Goal: Navigation & Orientation: Find specific page/section

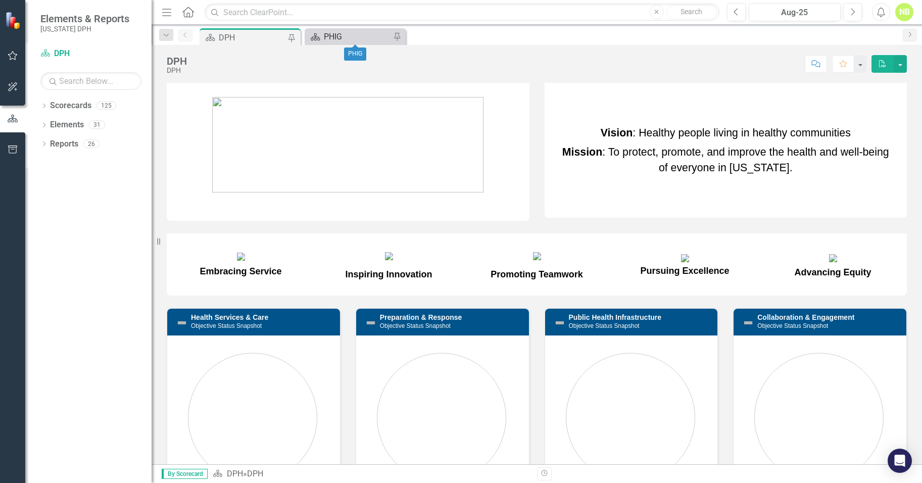
click at [370, 36] on div "PHIG" at bounding box center [357, 36] width 67 height 13
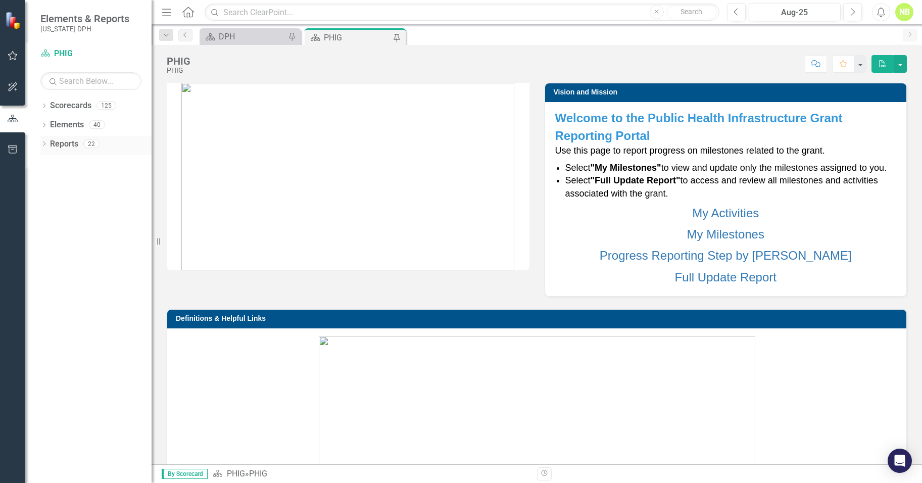
click at [45, 146] on icon "Dropdown" at bounding box center [43, 145] width 7 height 6
click at [53, 276] on div "Dropdown Activity Activities 12" at bounding box center [98, 274] width 107 height 19
click at [47, 276] on icon "Dropdown" at bounding box center [48, 275] width 7 height 6
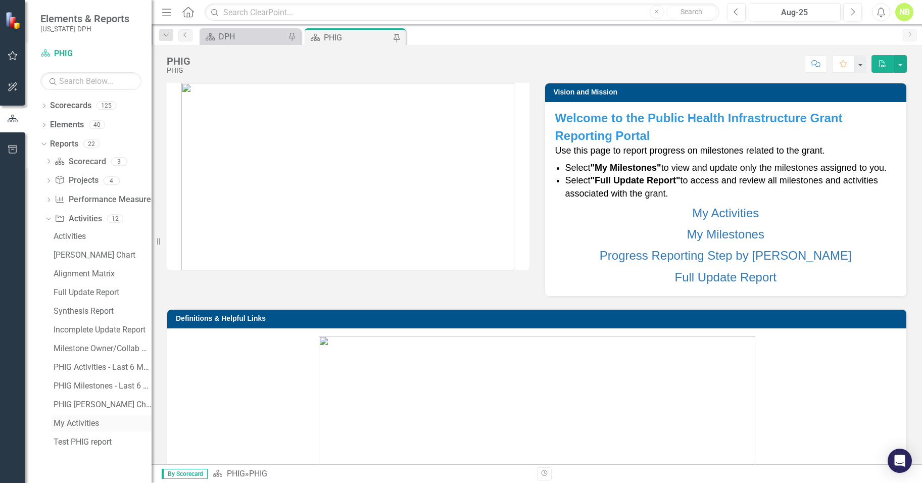
click at [117, 423] on div "My Activities" at bounding box center [103, 423] width 98 height 9
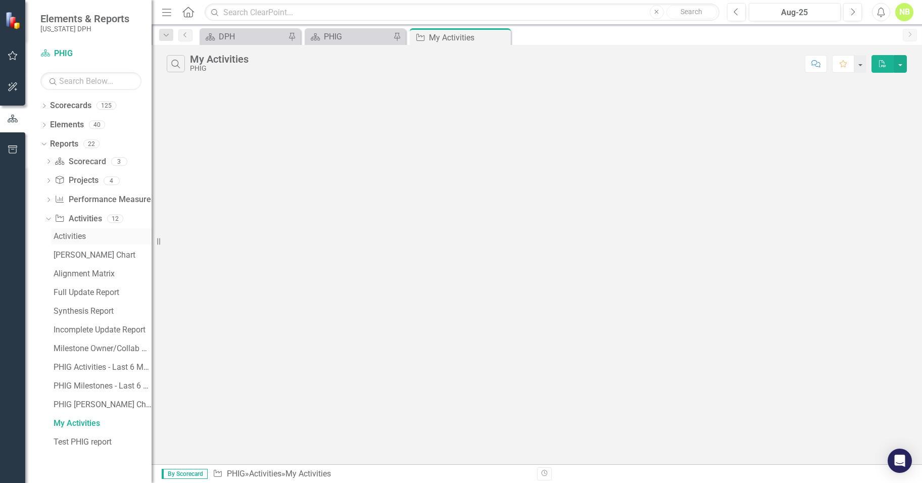
click at [64, 236] on div "Activities" at bounding box center [103, 236] width 98 height 9
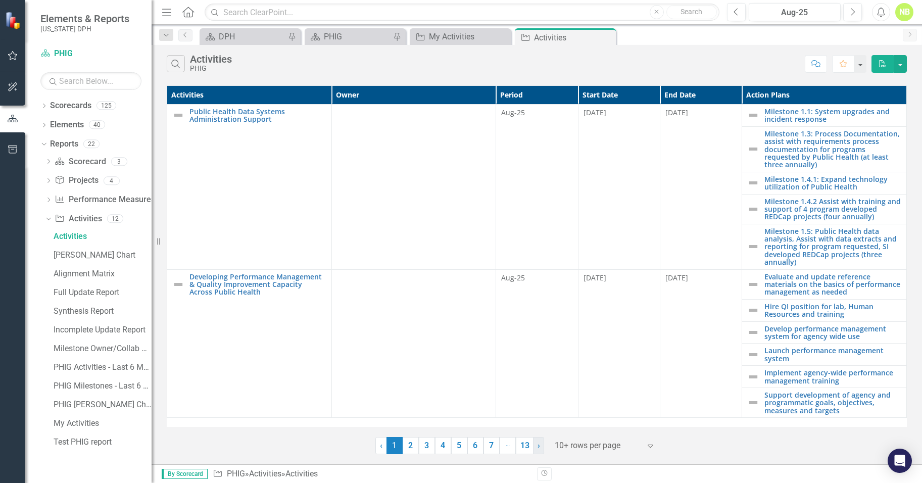
click at [537, 444] on span "›" at bounding box center [538, 445] width 3 height 10
click at [537, 444] on link "6" at bounding box center [533, 436] width 16 height 17
click at [537, 444] on link "7" at bounding box center [533, 436] width 16 height 17
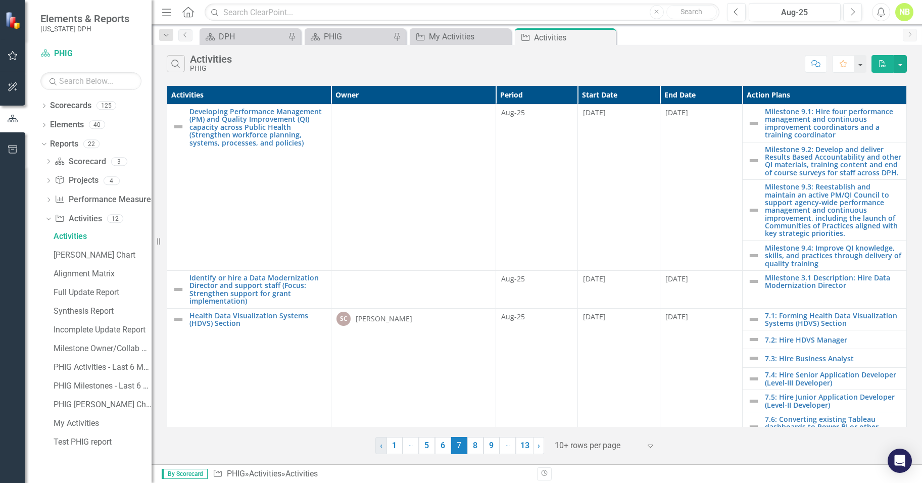
click at [384, 448] on link "‹ Previous" at bounding box center [381, 445] width 12 height 17
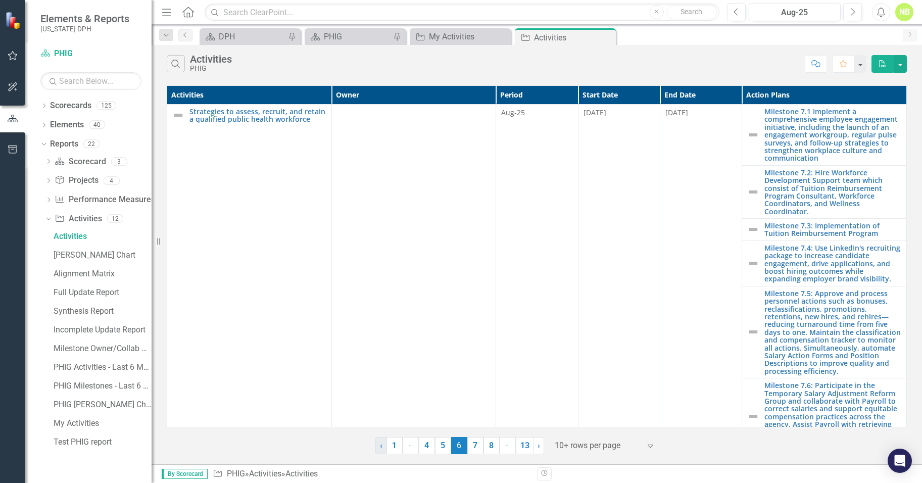
click at [384, 448] on link "‹ Previous" at bounding box center [381, 445] width 12 height 17
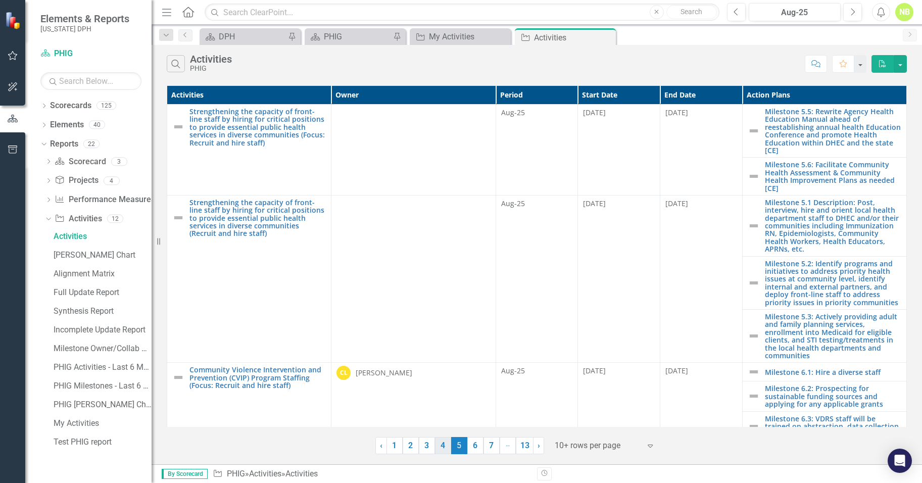
click at [443, 450] on link "4" at bounding box center [443, 445] width 16 height 17
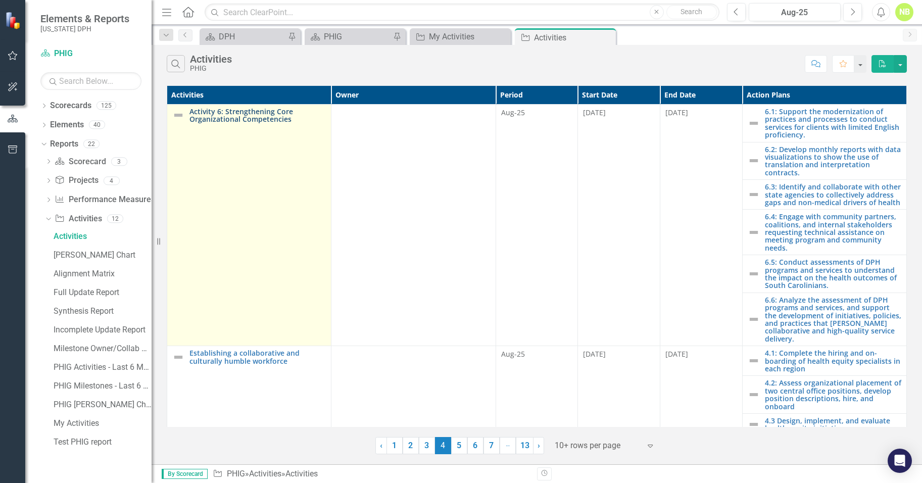
click at [244, 114] on link "Activity 6: Strengthening Core Organizational Competencies" at bounding box center [257, 116] width 136 height 16
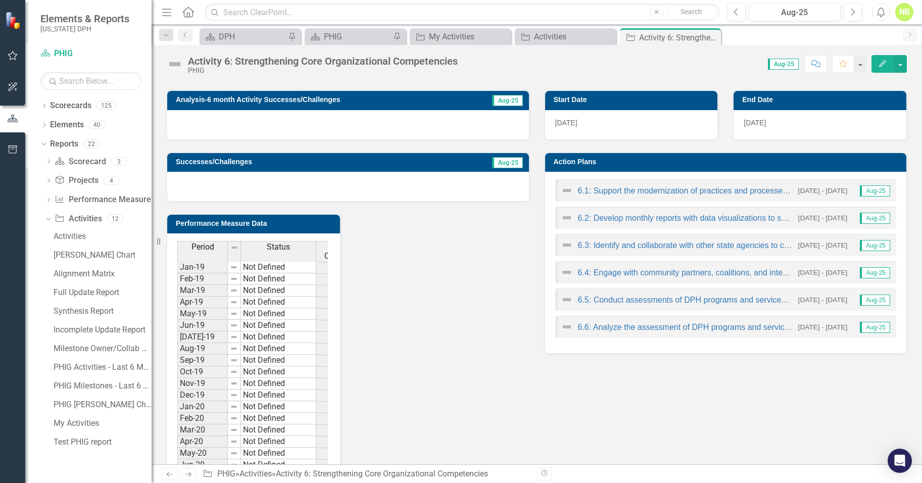
scroll to position [186, 0]
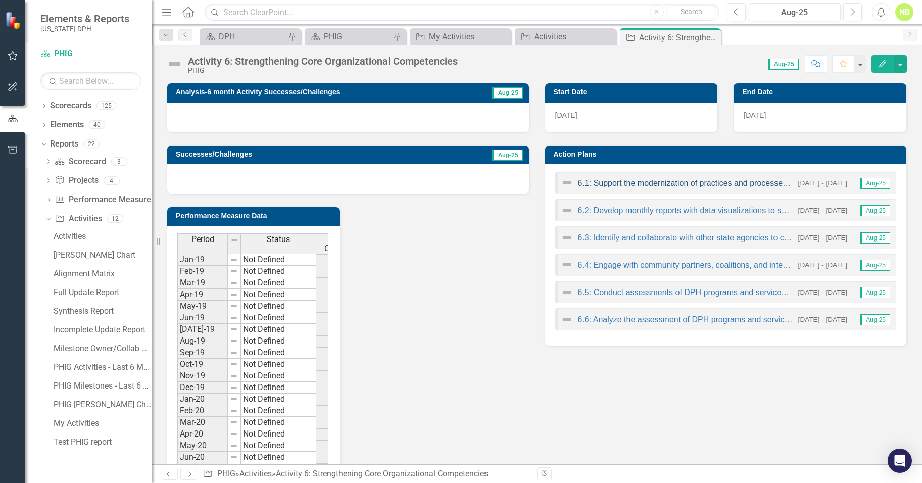
click at [659, 186] on link "6.1: Support the modernization of practices and processes to conduct services f…" at bounding box center [793, 183] width 431 height 9
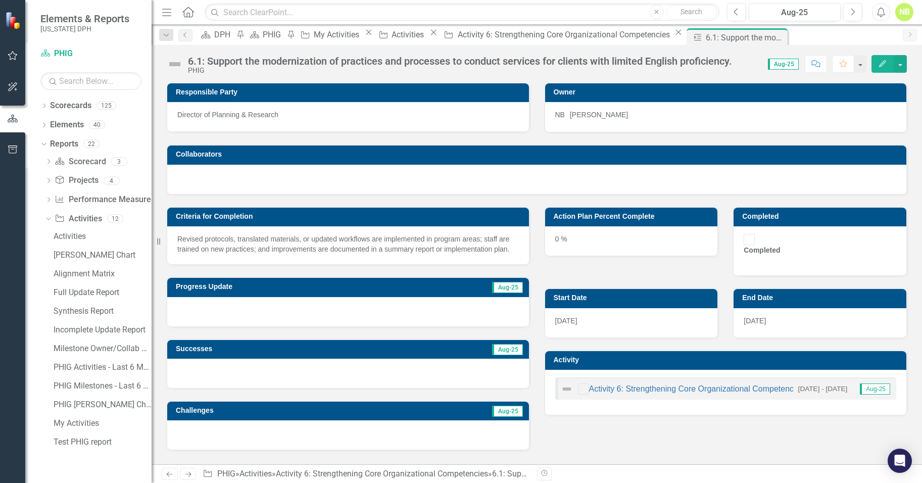
click at [422, 321] on div at bounding box center [348, 311] width 362 height 29
click at [892, 64] on button "Edit" at bounding box center [882, 64] width 22 height 18
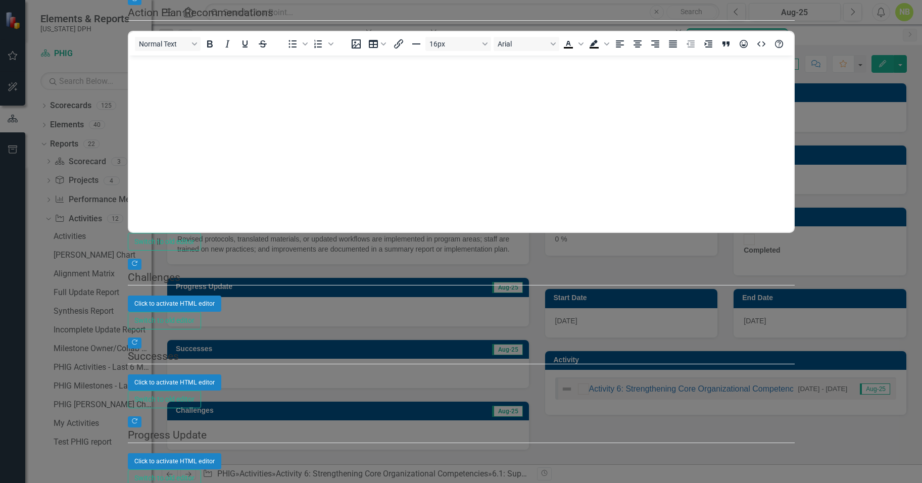
scroll to position [617, 0]
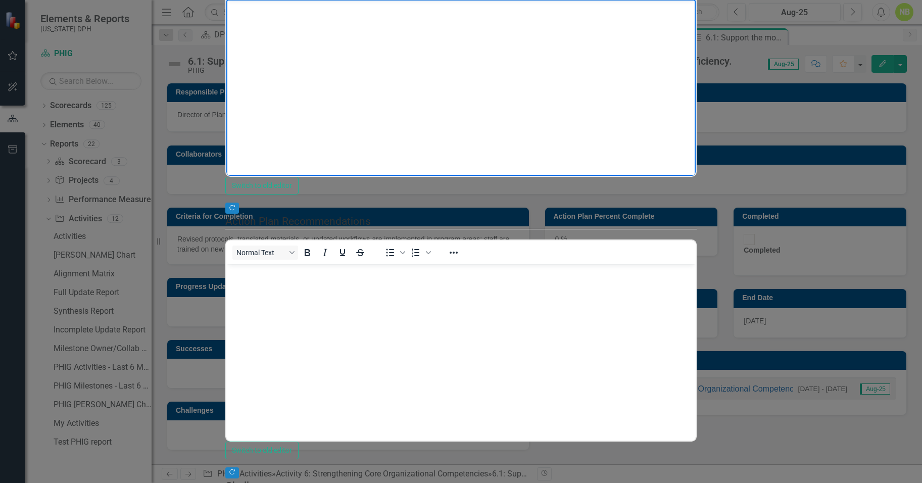
click at [327, 101] on body "Rich Text Area. Press ALT-0 for help." at bounding box center [460, 76] width 469 height 152
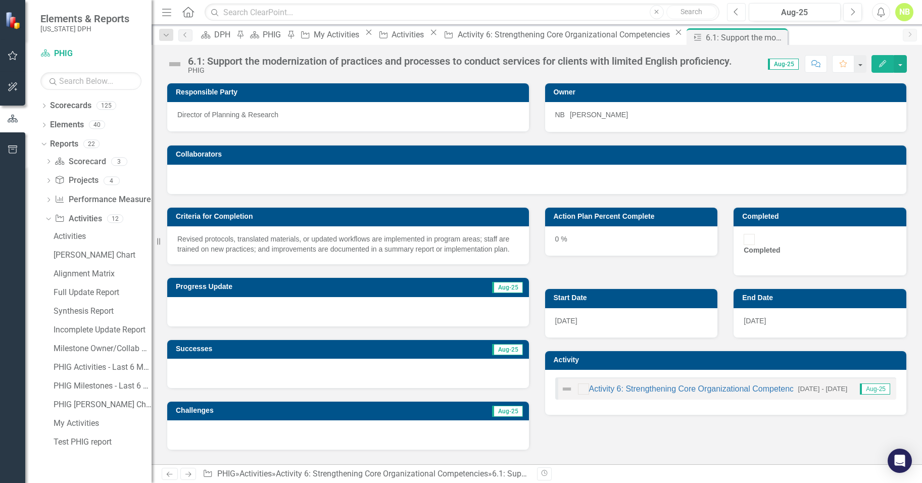
click at [736, 12] on icon "Previous" at bounding box center [736, 12] width 6 height 9
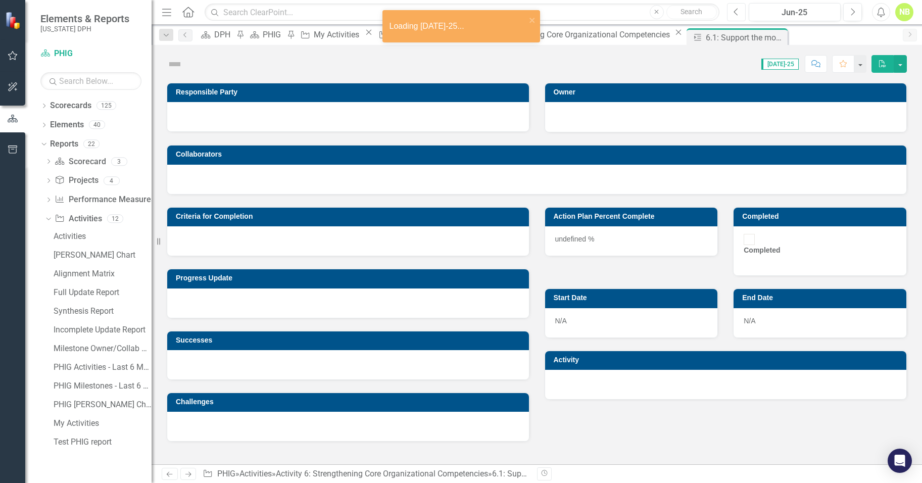
click at [736, 12] on icon "Previous" at bounding box center [736, 12] width 6 height 9
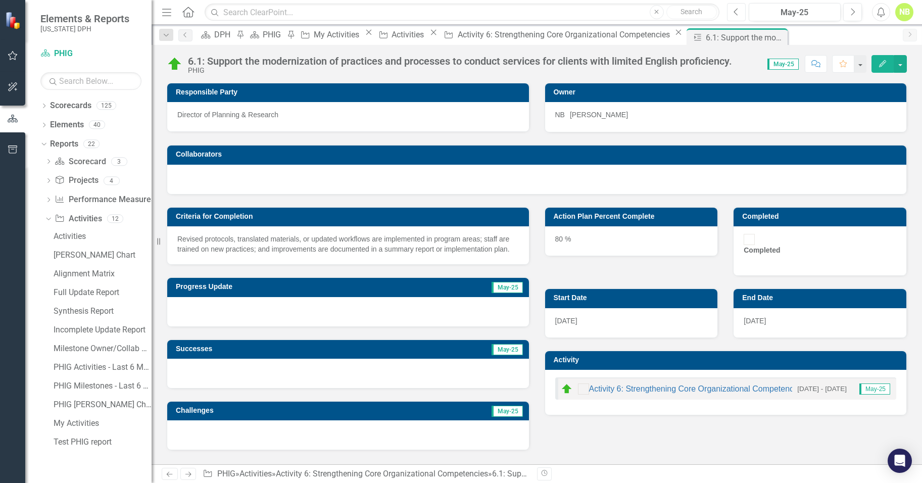
click at [735, 14] on icon "Previous" at bounding box center [736, 12] width 6 height 9
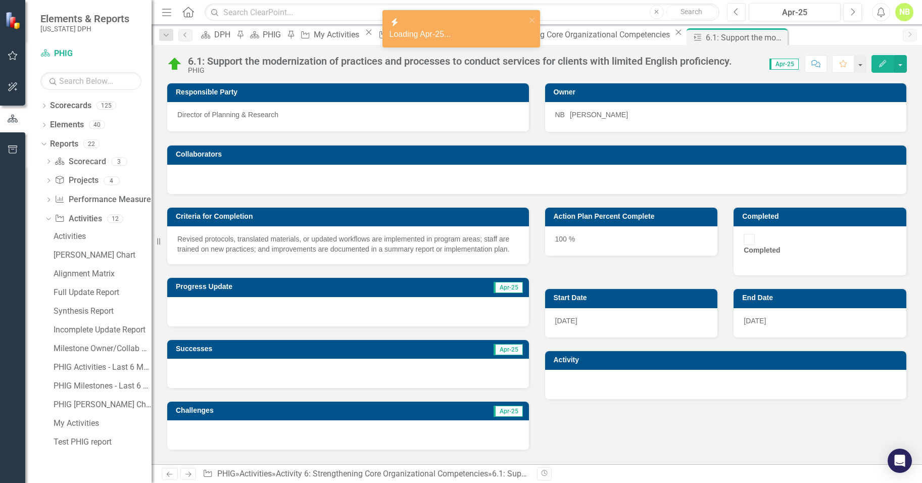
click at [735, 14] on icon "Previous" at bounding box center [736, 12] width 6 height 9
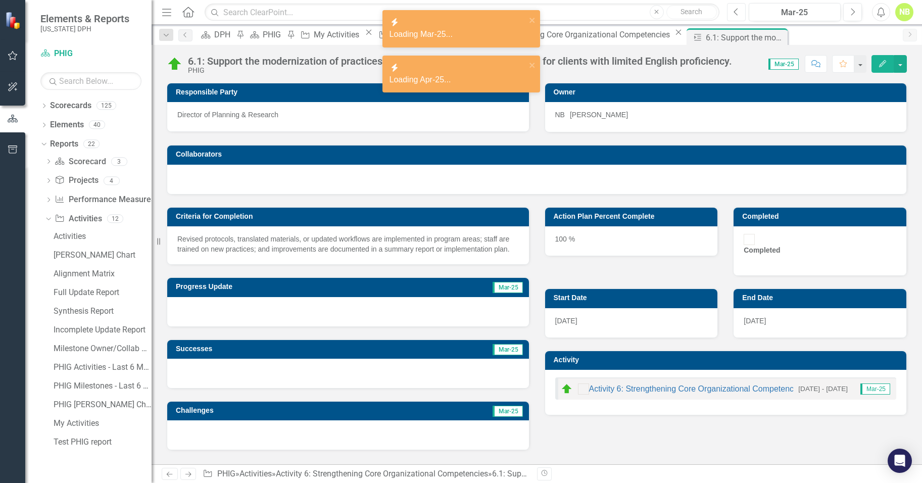
click at [735, 14] on icon "Previous" at bounding box center [736, 12] width 6 height 9
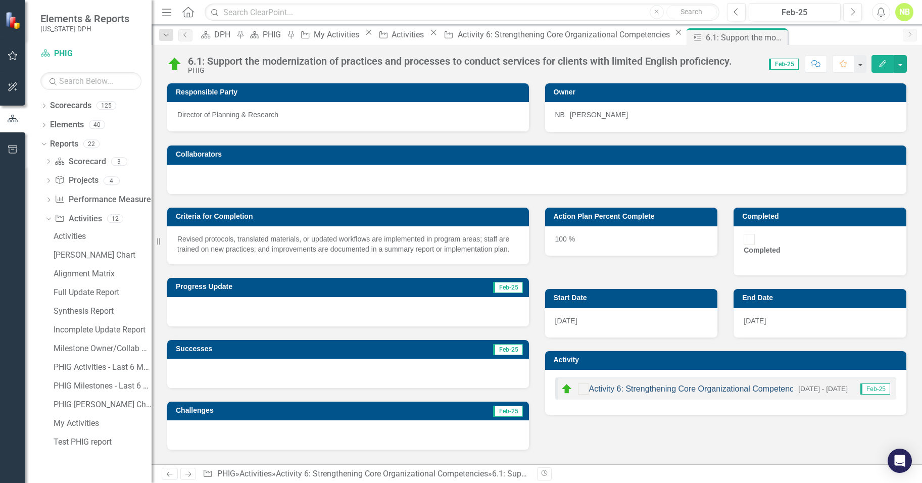
click at [649, 384] on link "Activity 6: Strengthening Core Organizational Competencies" at bounding box center [696, 388] width 215 height 9
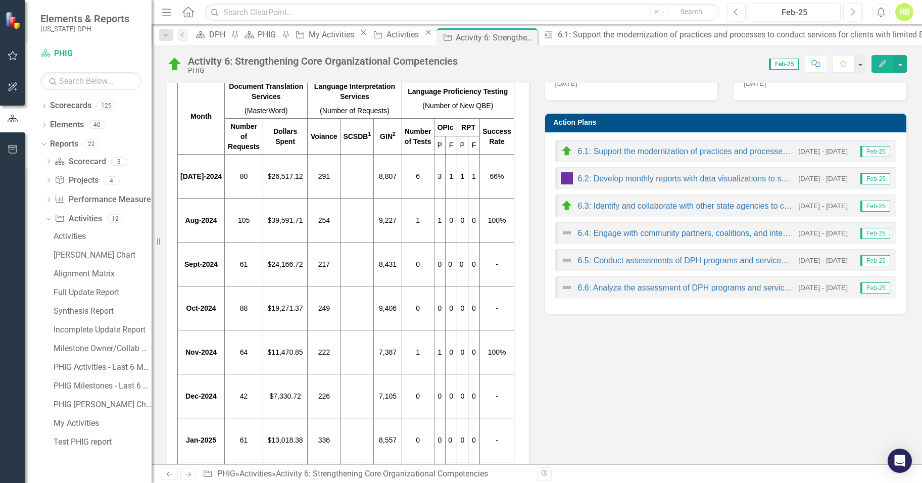
scroll to position [215, 0]
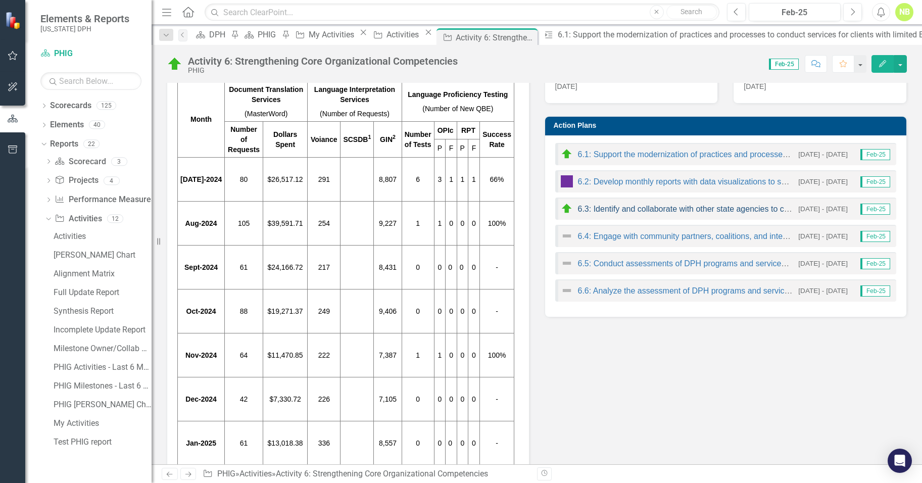
click at [637, 211] on link "6.3: Identify and collaborate with other state agencies to collectively address…" at bounding box center [785, 209] width 414 height 9
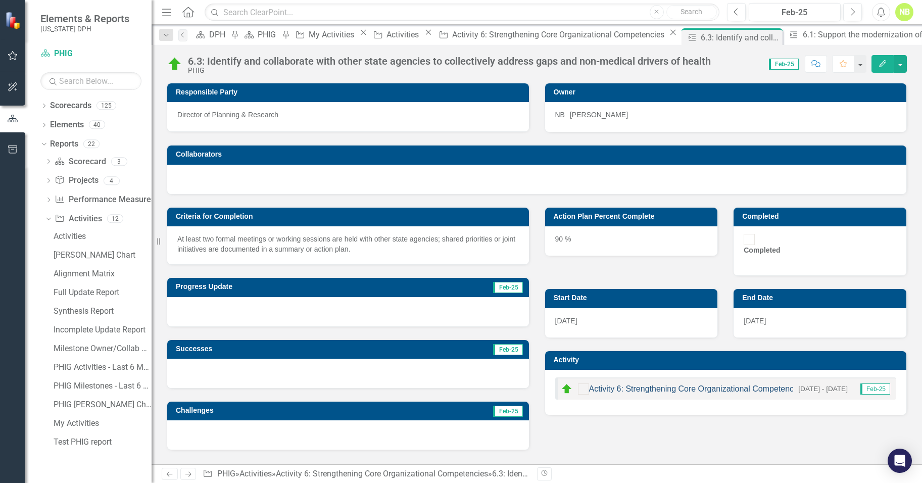
click at [665, 384] on link "Activity 6: Strengthening Core Organizational Competencies" at bounding box center [696, 388] width 215 height 9
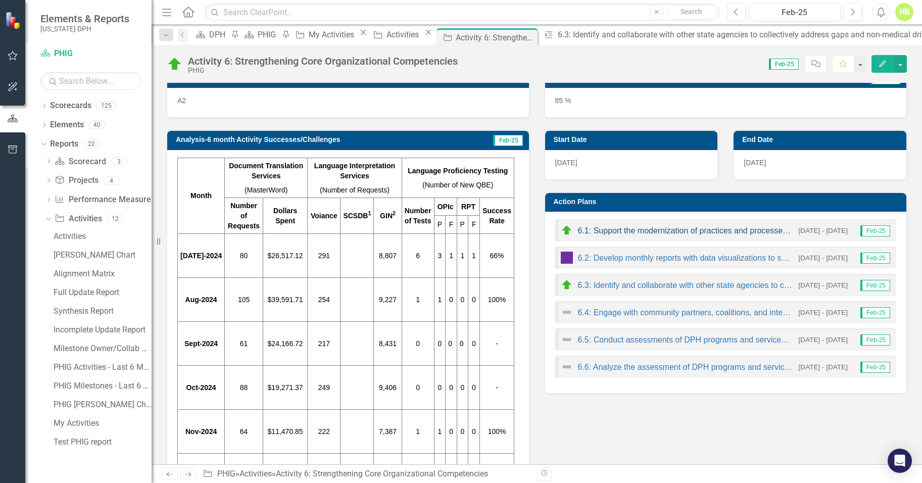
scroll to position [139, 0]
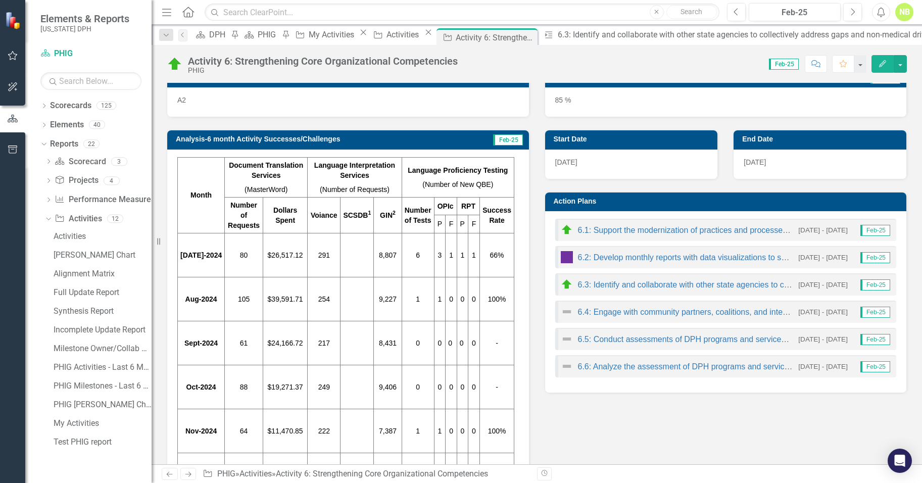
click at [647, 300] on div "6.1: Support the modernization of practices and processes to conduct services f…" at bounding box center [726, 301] width 362 height 181
click at [649, 315] on link "6.4: Engage with community partners, coalitions, and internal stakeholders requ…" at bounding box center [847, 312] width 539 height 9
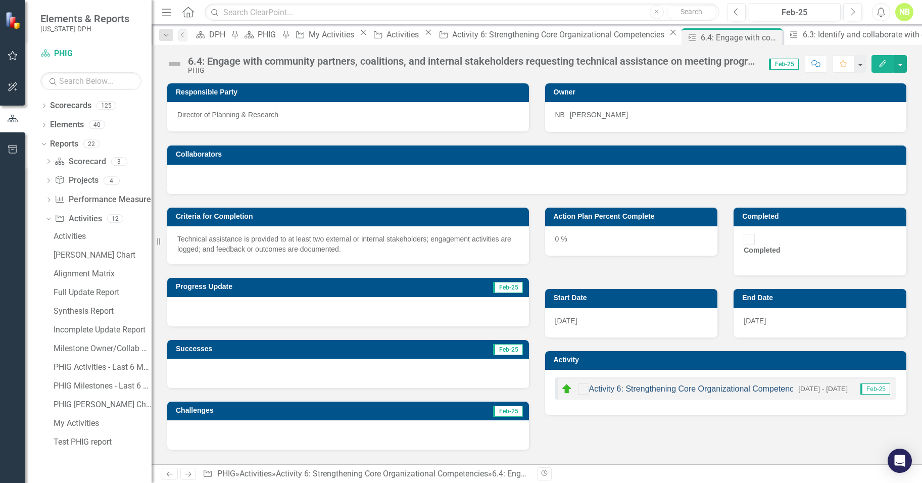
click at [668, 384] on link "Activity 6: Strengthening Core Organizational Competencies" at bounding box center [696, 388] width 215 height 9
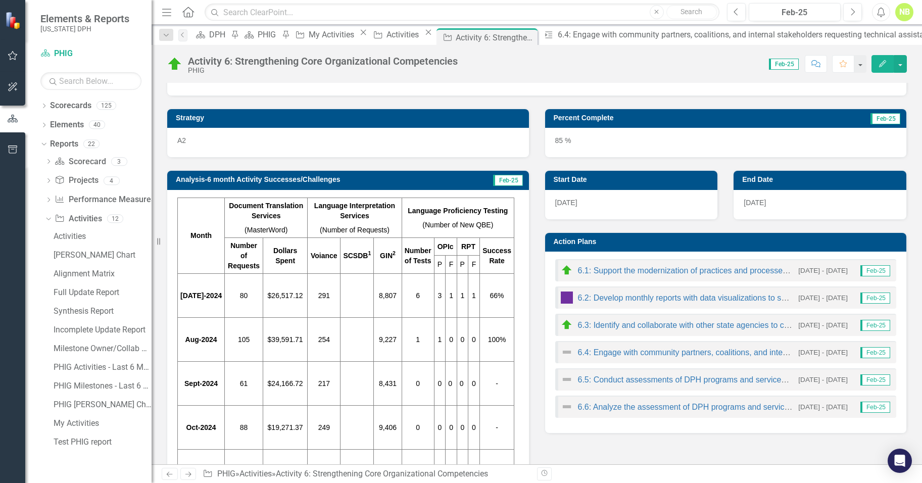
scroll to position [98, 0]
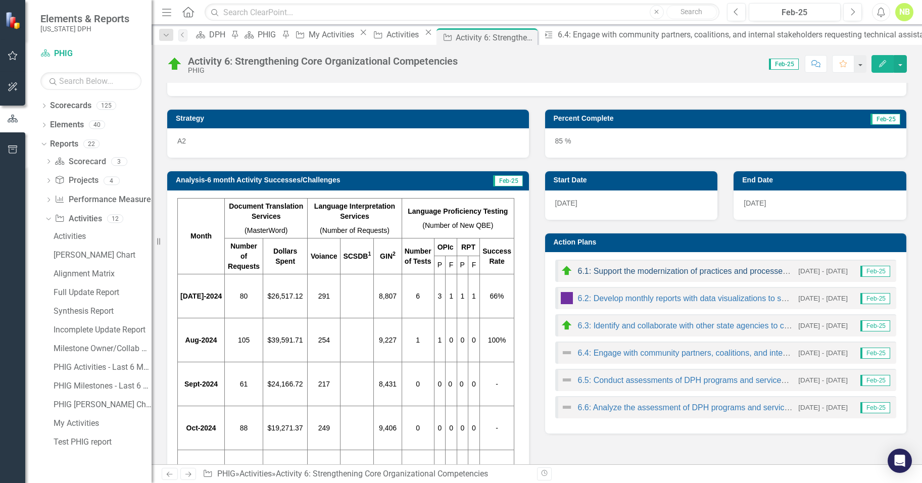
click at [615, 274] on link "6.1: Support the modernization of practices and processes to conduct services f…" at bounding box center [793, 271] width 431 height 9
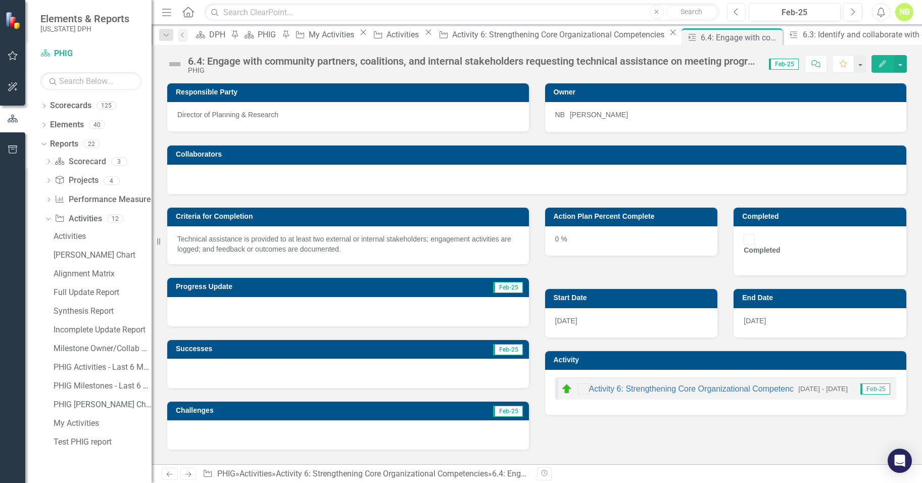
click at [730, 13] on button "Previous" at bounding box center [736, 12] width 19 height 18
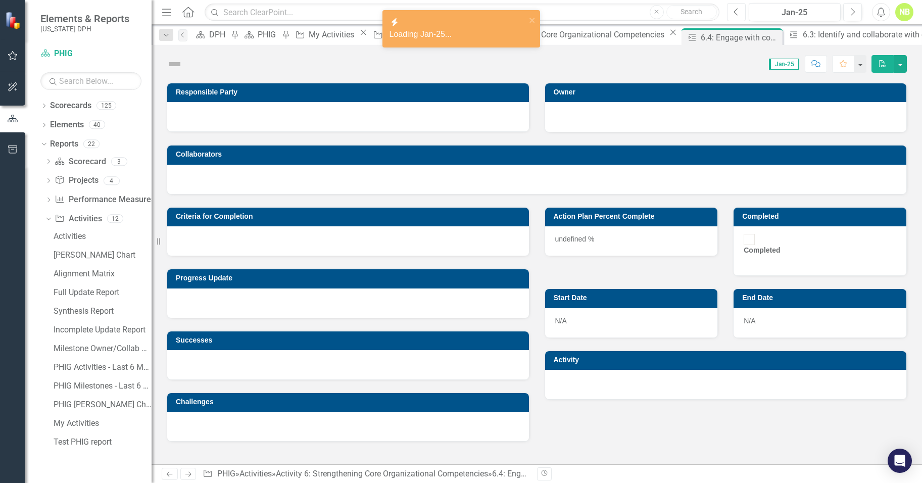
click at [728, 15] on button "Previous" at bounding box center [736, 12] width 19 height 18
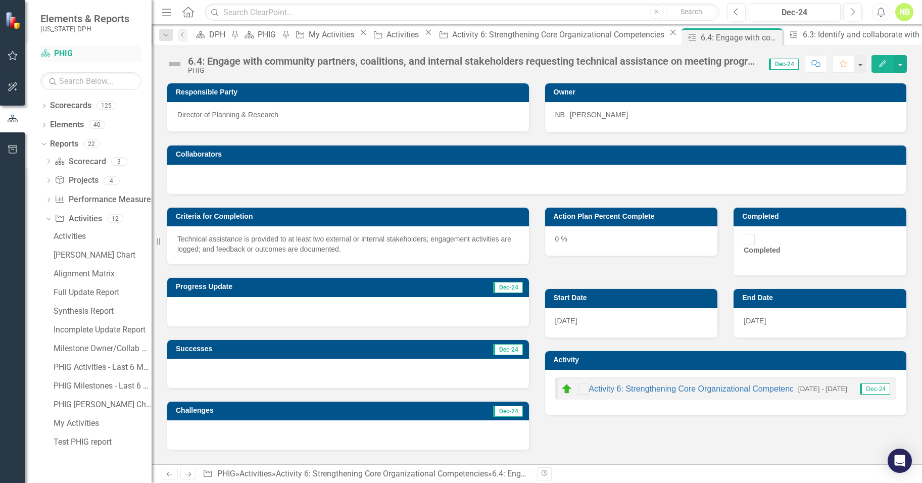
click at [57, 56] on link "Scorecard PHIG" at bounding box center [90, 54] width 101 height 12
